Goal: Find specific page/section: Find specific page/section

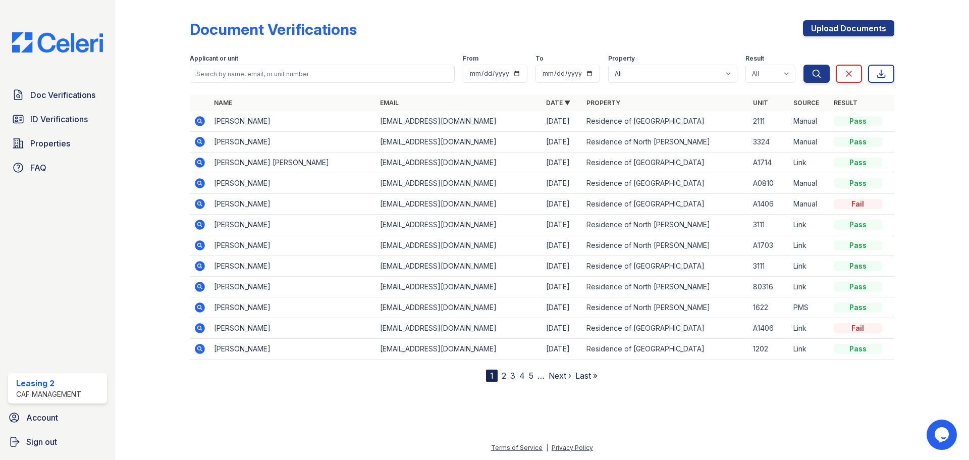
click at [412, 38] on div "Document Verifications Upload Documents" at bounding box center [542, 33] width 704 height 26
click at [424, 50] on form "Applicant or unit From To Property All Residence of North Dallas Residence of N…" at bounding box center [542, 66] width 704 height 40
click at [447, 48] on form "Applicant or unit From To Property All Residence of North Dallas Residence of N…" at bounding box center [542, 66] width 704 height 40
click at [457, 53] on div "Applicant or unit From To Property All Residence of North Dallas Residence of N…" at bounding box center [497, 66] width 614 height 32
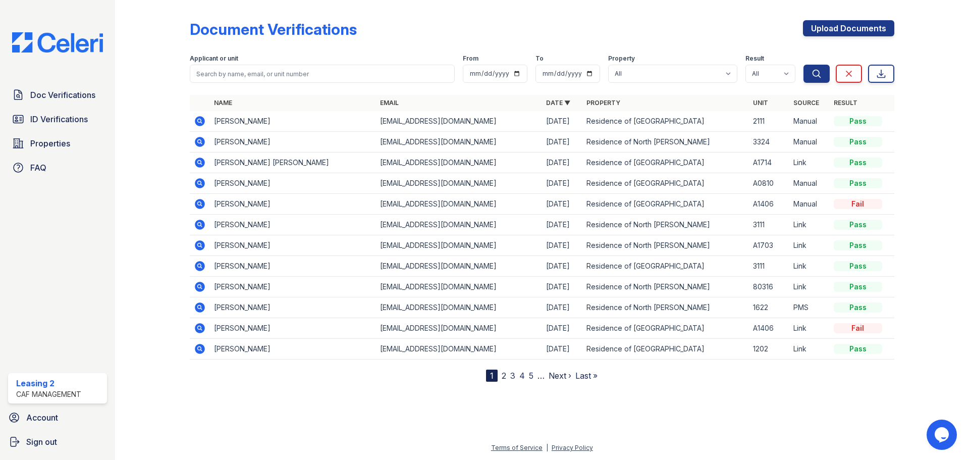
click at [527, 21] on div "Document Verifications Upload Documents" at bounding box center [542, 33] width 704 height 26
click at [86, 113] on link "ID Verifications" at bounding box center [57, 119] width 99 height 20
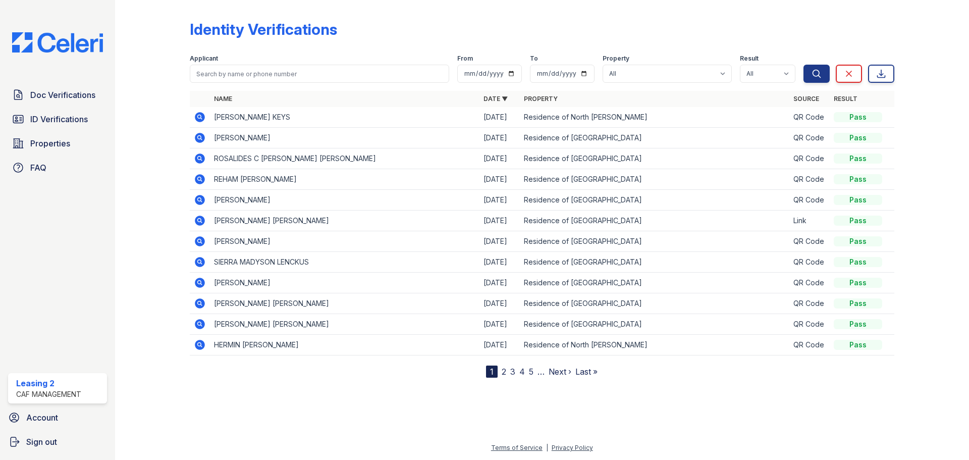
click at [373, 95] on th "Name" at bounding box center [344, 99] width 269 height 16
click at [80, 99] on span "Doc Verifications" at bounding box center [62, 95] width 65 height 12
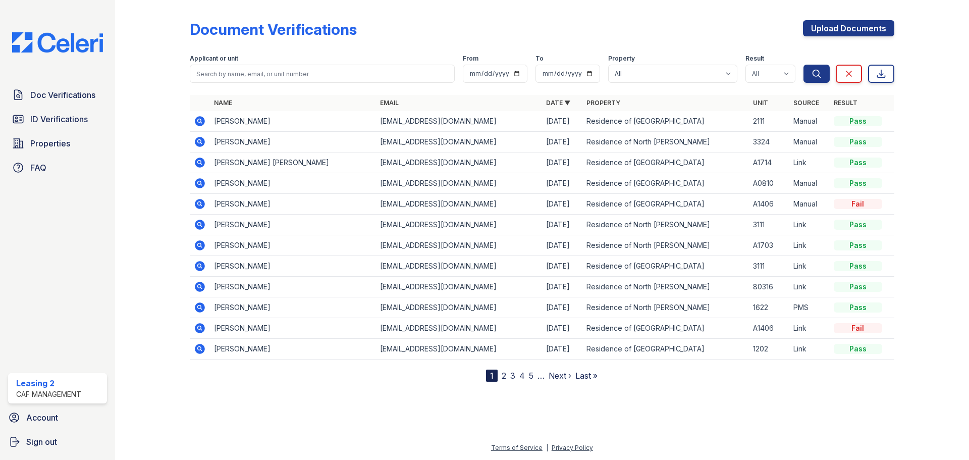
click at [205, 102] on th at bounding box center [200, 103] width 20 height 16
click at [284, 94] on div at bounding box center [542, 93] width 704 height 4
click at [238, 104] on th "Name" at bounding box center [293, 103] width 166 height 16
click at [281, 92] on div at bounding box center [542, 93] width 704 height 4
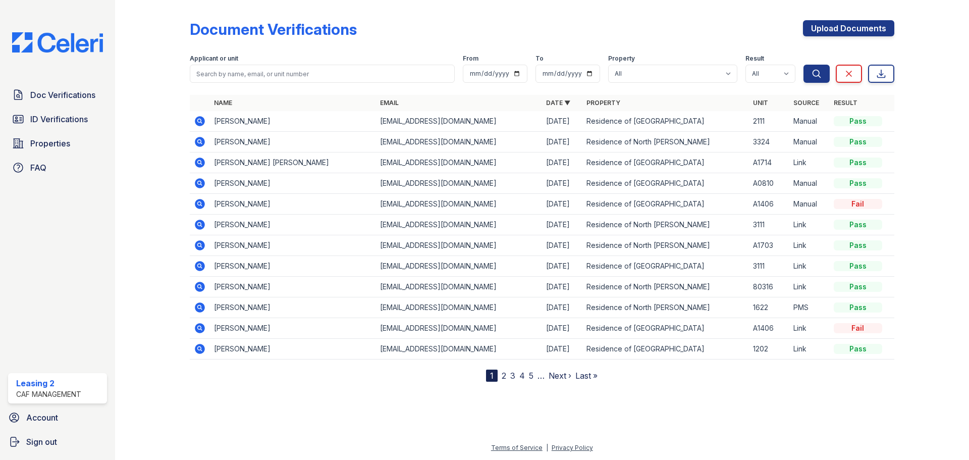
click at [489, 91] on div at bounding box center [542, 93] width 704 height 4
click at [530, 66] on div "Applicant or unit From To Property All Residence of North Dallas Residence of N…" at bounding box center [497, 66] width 614 height 32
click at [529, 69] on div "Applicant or unit From To Property All Residence of North Dallas Residence of N…" at bounding box center [497, 66] width 614 height 32
click at [894, 3] on div "Document Verifications Upload Documents Filter Applicant or unit From To Proper…" at bounding box center [541, 199] width 821 height 398
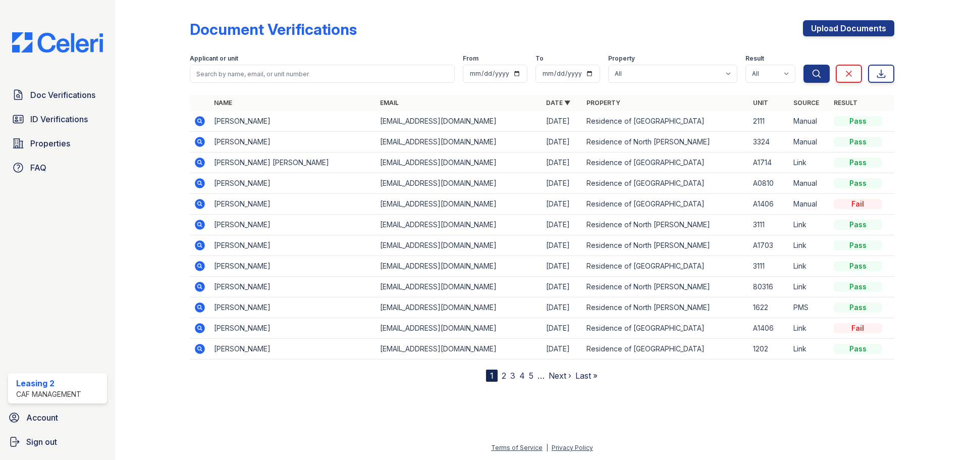
click at [486, 34] on div "Document Verifications Upload Documents" at bounding box center [542, 33] width 704 height 26
click at [705, 22] on div "Document Verifications Upload Documents" at bounding box center [542, 33] width 704 height 26
